Goal: Transaction & Acquisition: Subscribe to service/newsletter

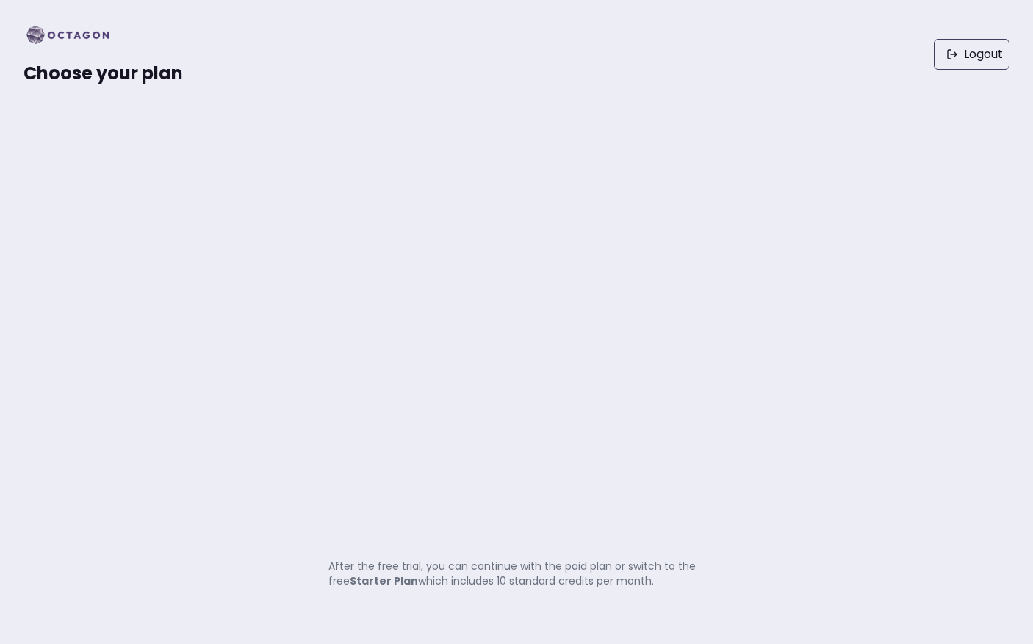
click at [373, 582] on strong "Starter Plan" at bounding box center [384, 581] width 68 height 15
click at [425, 541] on div "Choose your plan Logout After the free trial, you can continue with the paid pl…" at bounding box center [516, 322] width 1033 height 644
click at [67, 32] on img at bounding box center [73, 36] width 98 height 24
